Goal: Navigation & Orientation: Understand site structure

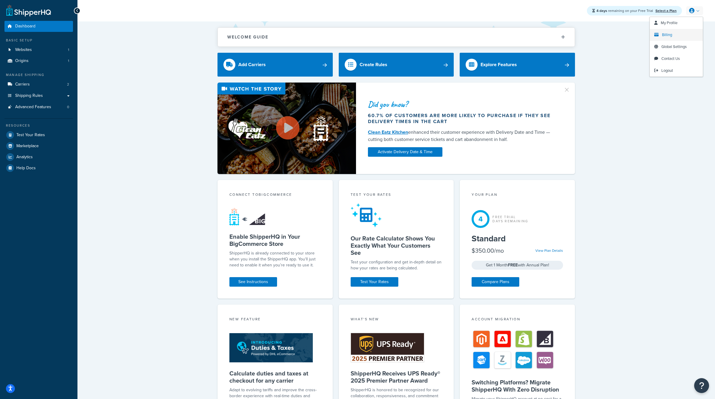
click at [669, 37] on span "Billing" at bounding box center [667, 35] width 10 height 6
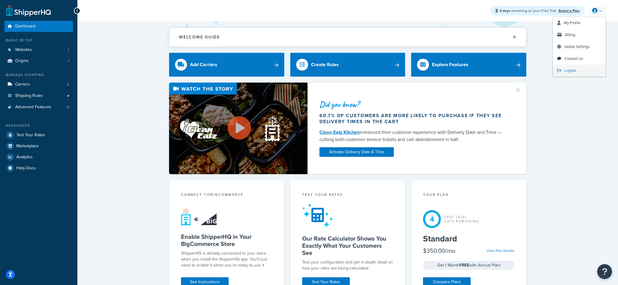
click at [569, 73] on span "Logout" at bounding box center [571, 71] width 12 height 6
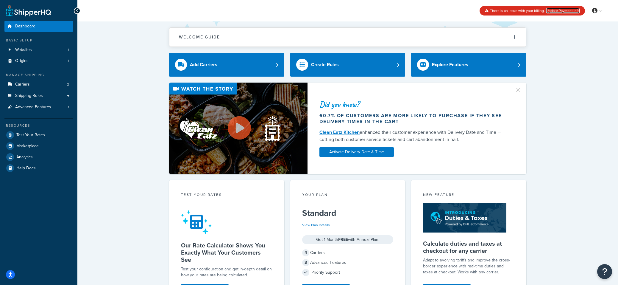
click at [570, 10] on link "Update Payment Info" at bounding box center [563, 10] width 33 height 5
click at [158, 70] on div "Welcome Guide Recommendations ShipperHQ: An Overview Carrier Setup Shipping Rul…" at bounding box center [347, 243] width 541 height 445
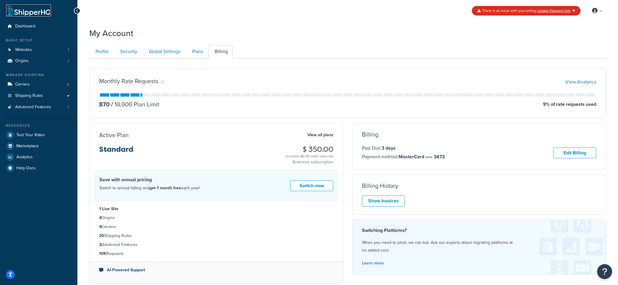
click at [26, 11] on link at bounding box center [28, 10] width 45 height 12
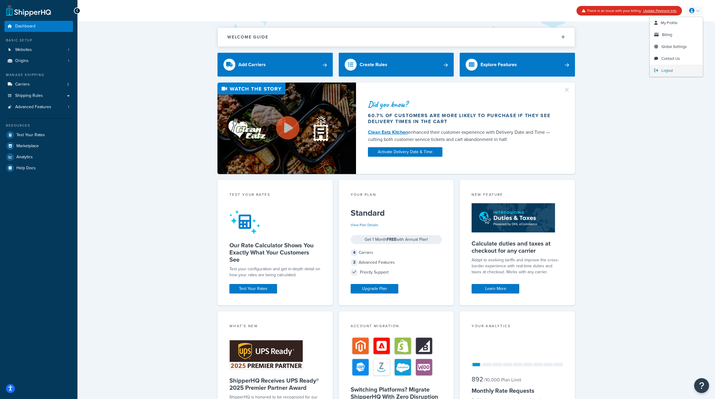
click at [670, 69] on span "Logout" at bounding box center [667, 71] width 12 height 6
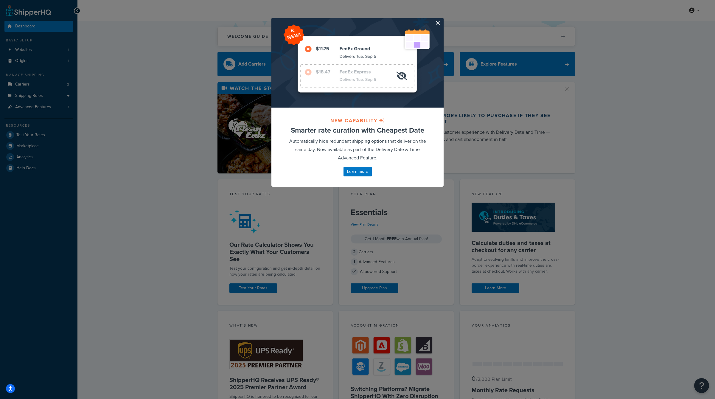
click at [442, 20] on button "button" at bounding box center [442, 18] width 1 height 1
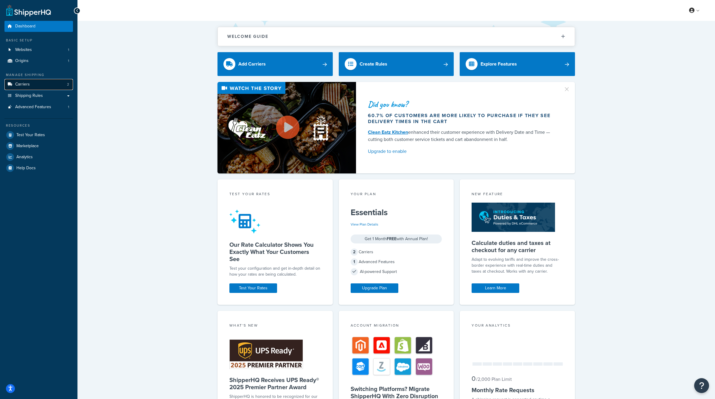
click at [52, 89] on link "Carriers 2" at bounding box center [38, 84] width 69 height 11
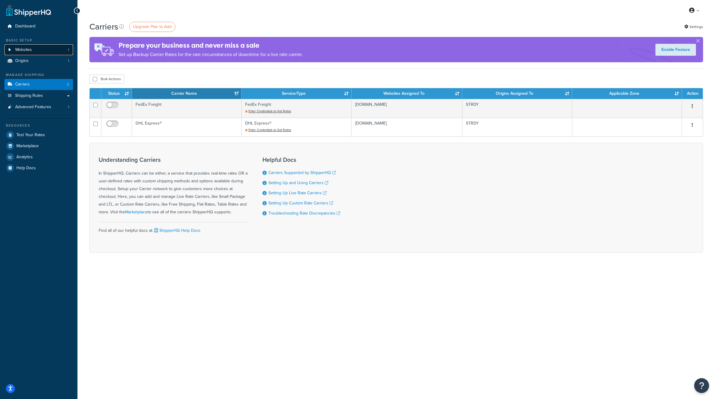
click at [62, 53] on link "Websites 1" at bounding box center [38, 49] width 69 height 11
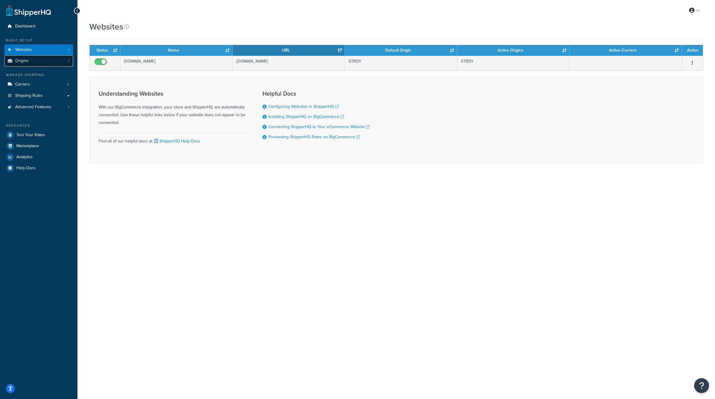
click at [62, 60] on link "Origins 1" at bounding box center [38, 60] width 69 height 11
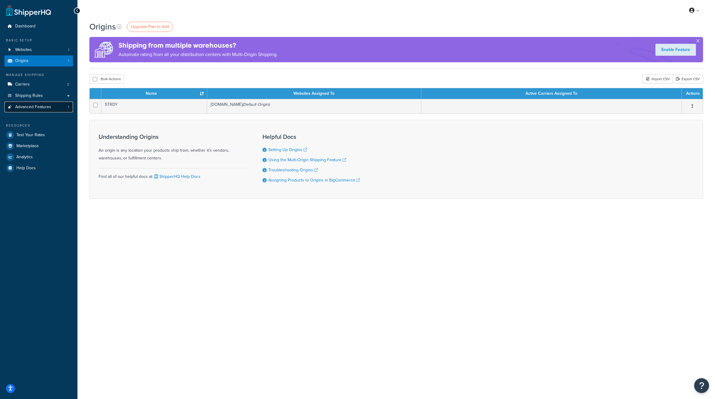
click at [53, 106] on link "Advanced Features 1" at bounding box center [38, 107] width 69 height 11
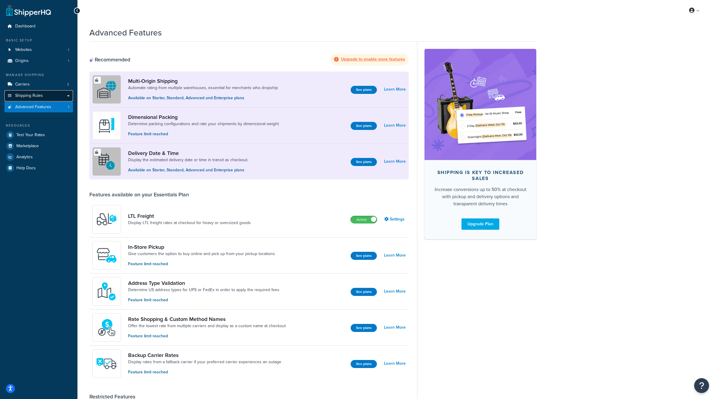
click at [53, 99] on link "Shipping Rules" at bounding box center [38, 95] width 69 height 11
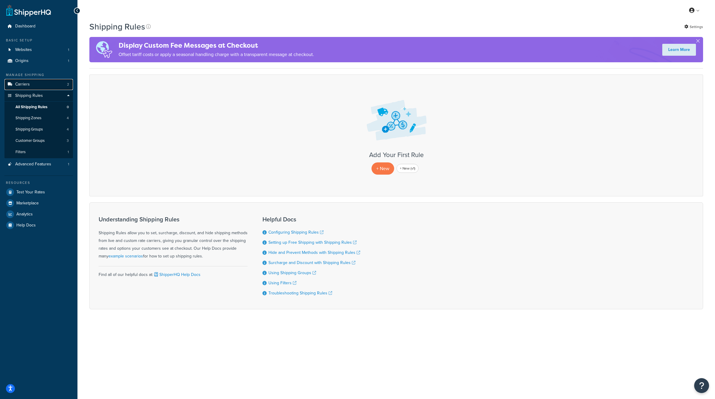
click at [53, 86] on link "Carriers 2" at bounding box center [38, 84] width 69 height 11
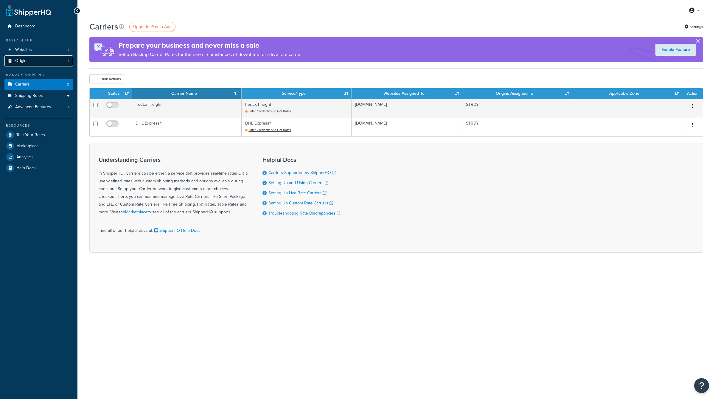
click at [58, 65] on link "Origins 1" at bounding box center [38, 60] width 69 height 11
